Goal: Information Seeking & Learning: Learn about a topic

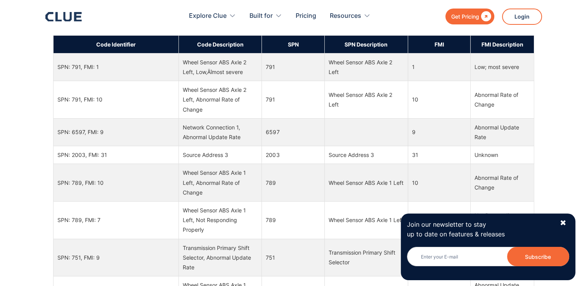
scroll to position [435, 0]
